Goal: Understand process/instructions: Learn about a topic

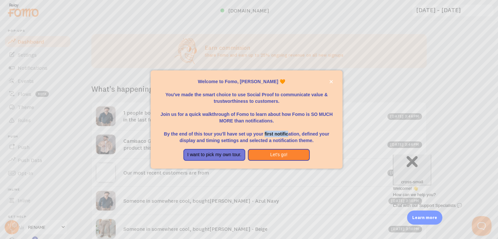
drag, startPoint x: 264, startPoint y: 133, endPoint x: 289, endPoint y: 136, distance: 25.0
click at [289, 136] on p "By the end of this tour you'll have set up your first notification, defined you…" at bounding box center [246, 134] width 176 height 20
drag, startPoint x: 204, startPoint y: 139, endPoint x: 198, endPoint y: 136, distance: 7.0
click at [198, 136] on p "By the end of this tour you'll have set up your first notification, defined you…" at bounding box center [246, 134] width 176 height 20
click at [200, 132] on p "By the end of this tour you'll have set up your first notification, defined you…" at bounding box center [246, 134] width 176 height 20
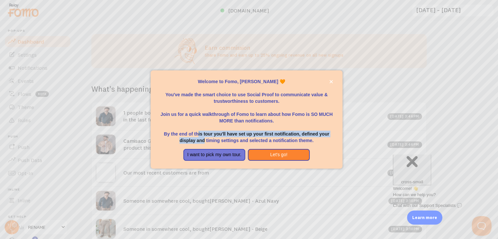
click at [206, 136] on p "By the end of this tour you'll have set up your first notification, defined you…" at bounding box center [246, 134] width 176 height 20
click at [208, 140] on p "By the end of this tour you'll have set up your first notification, defined you…" at bounding box center [246, 134] width 176 height 20
click at [192, 152] on button "I want to pick my own tour." at bounding box center [214, 155] width 62 height 12
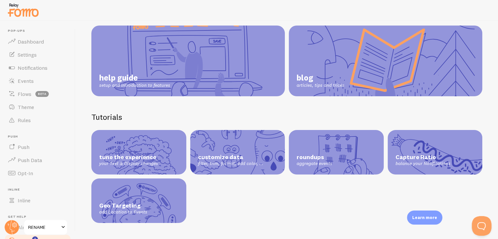
scroll to position [7, 0]
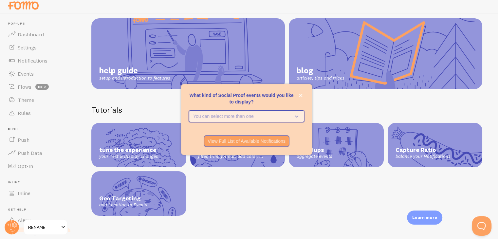
click at [260, 121] on button "You can select more than one" at bounding box center [246, 116] width 115 height 12
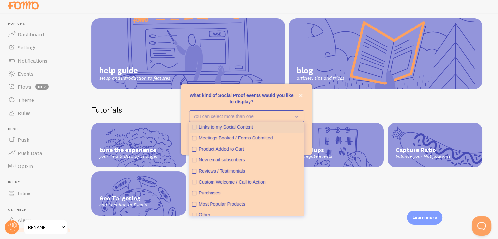
scroll to position [17, 0]
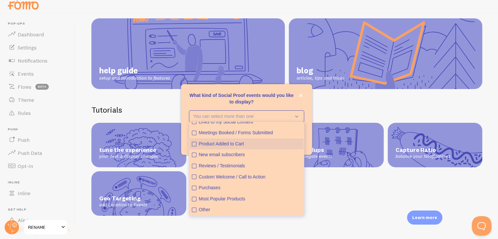
click at [259, 141] on div "Product Added to Cart" at bounding box center [250, 144] width 102 height 7
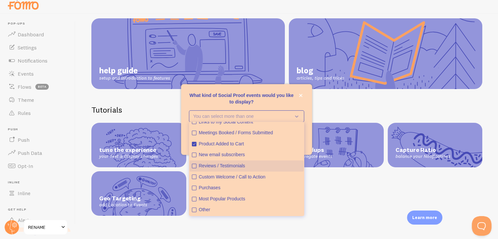
click at [246, 163] on div "Reviews / Testimonials" at bounding box center [250, 166] width 102 height 7
click at [344, 180] on div "tune the experience your Text & Display changes customize data filter, trim, fo…" at bounding box center [286, 169] width 391 height 93
click at [272, 109] on div "What kind of Social Proof events would you like to display?" at bounding box center [246, 107] width 131 height 5
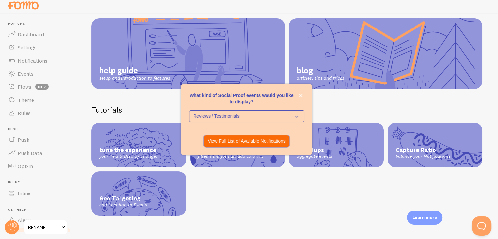
click at [267, 143] on p "View Full List of Available Notifications" at bounding box center [246, 141] width 78 height 7
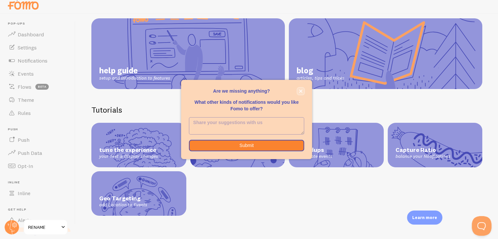
click at [301, 88] on button "close," at bounding box center [300, 91] width 7 height 7
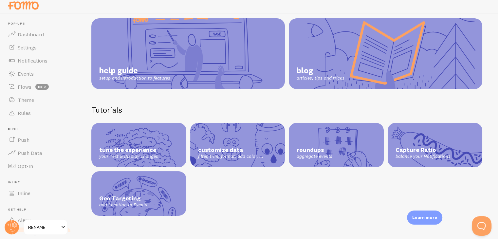
click at [164, 74] on link "help guide setup and introduction to features" at bounding box center [187, 53] width 193 height 71
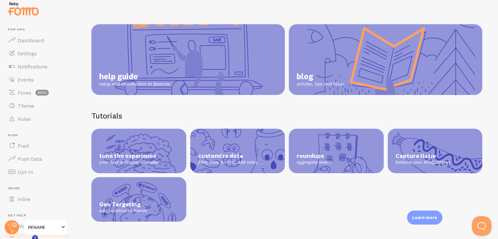
scroll to position [0, 0]
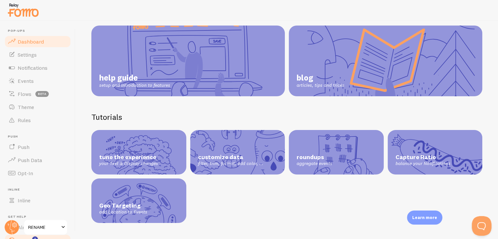
click at [21, 40] on span "Dashboard" at bounding box center [31, 41] width 26 height 7
